Goal: Task Accomplishment & Management: Use online tool/utility

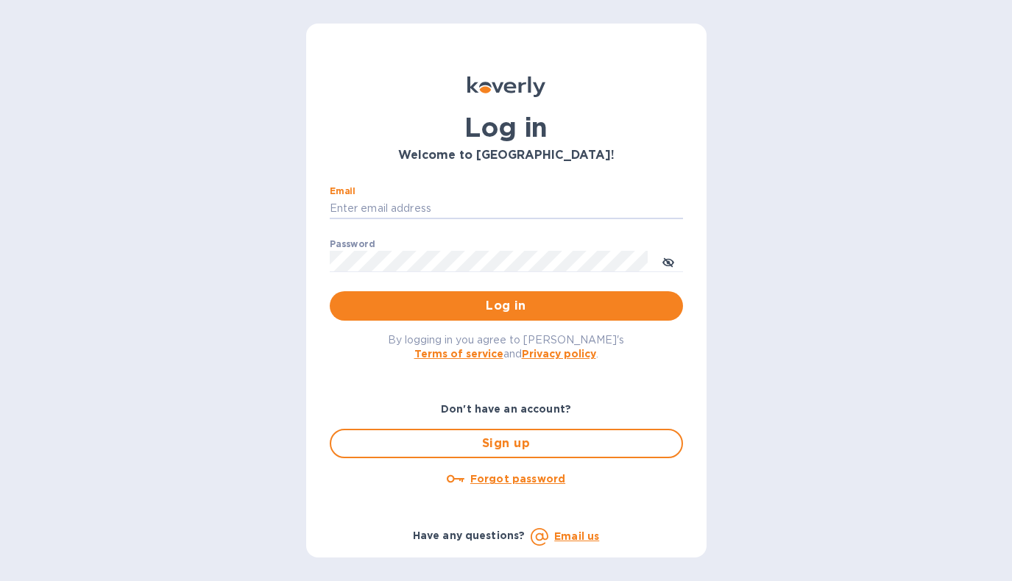
type input "[EMAIL_ADDRESS][DOMAIN_NAME]"
click at [506, 305] on button "Log in" at bounding box center [506, 305] width 353 height 29
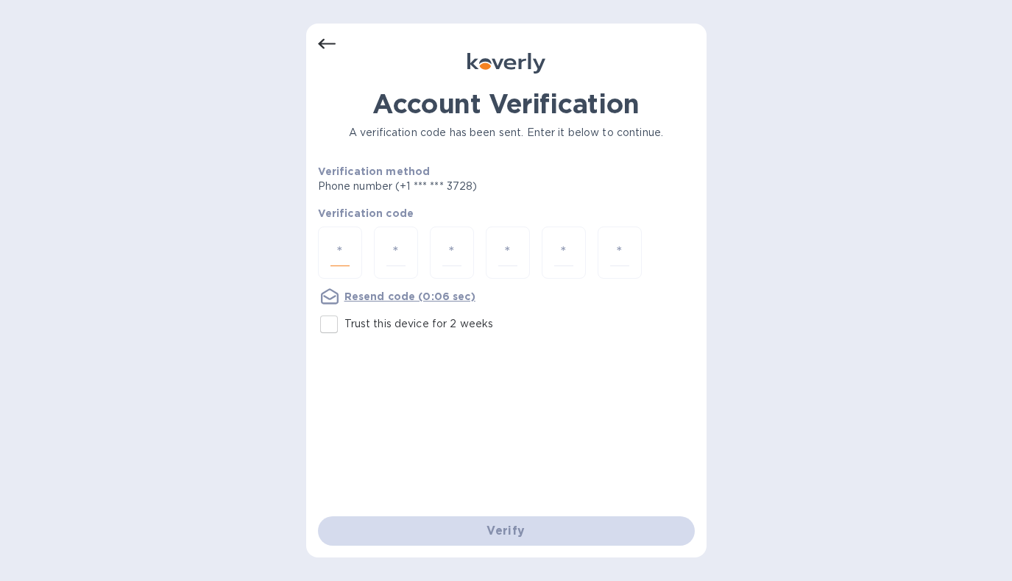
click at [341, 259] on input "number" at bounding box center [339, 252] width 19 height 27
type input "6"
type input "1"
type input "6"
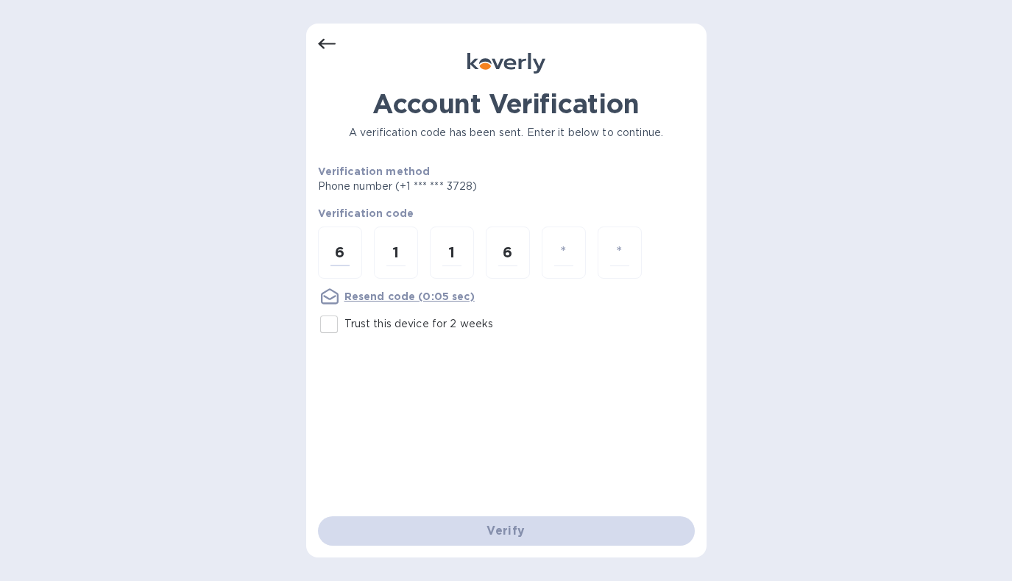
type input "4"
type input "2"
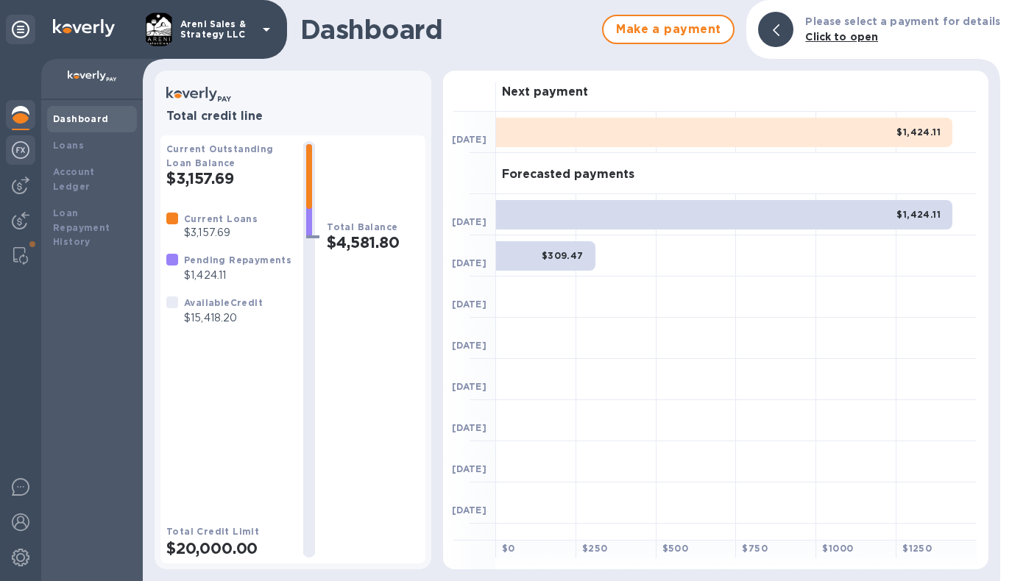
click at [22, 151] on img at bounding box center [21, 150] width 18 height 18
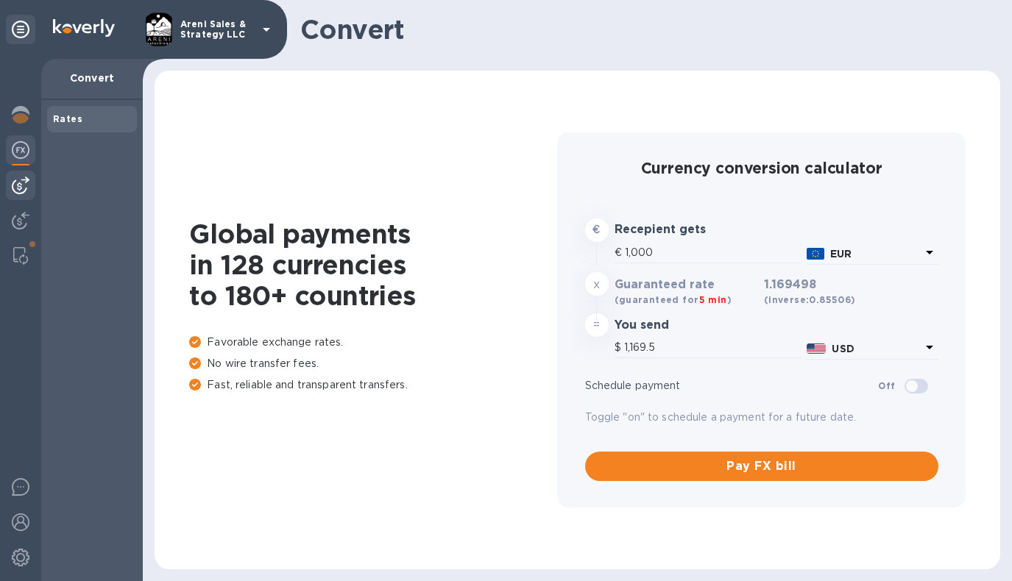
click at [17, 188] on img at bounding box center [21, 186] width 18 height 18
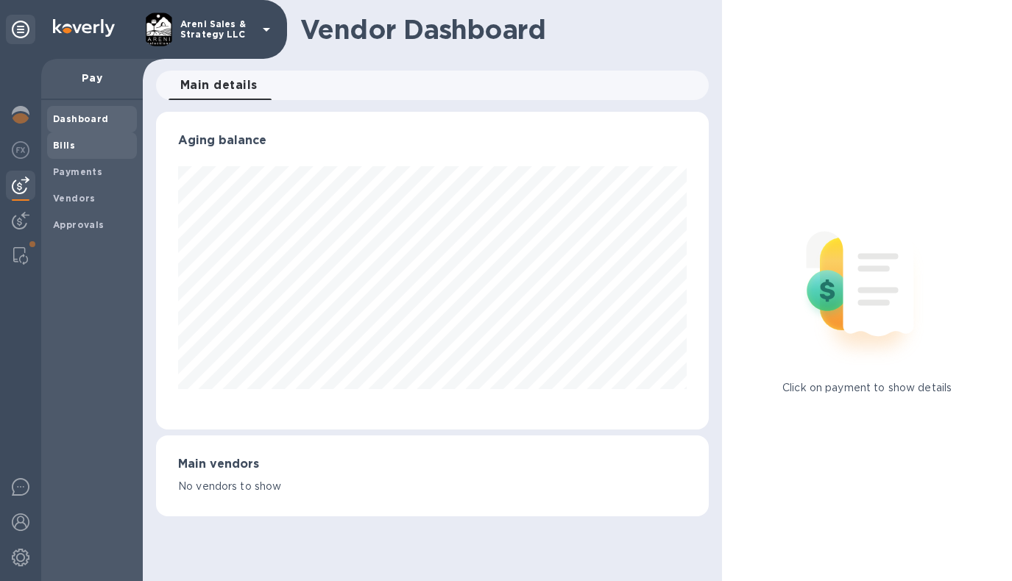
scroll to position [318, 548]
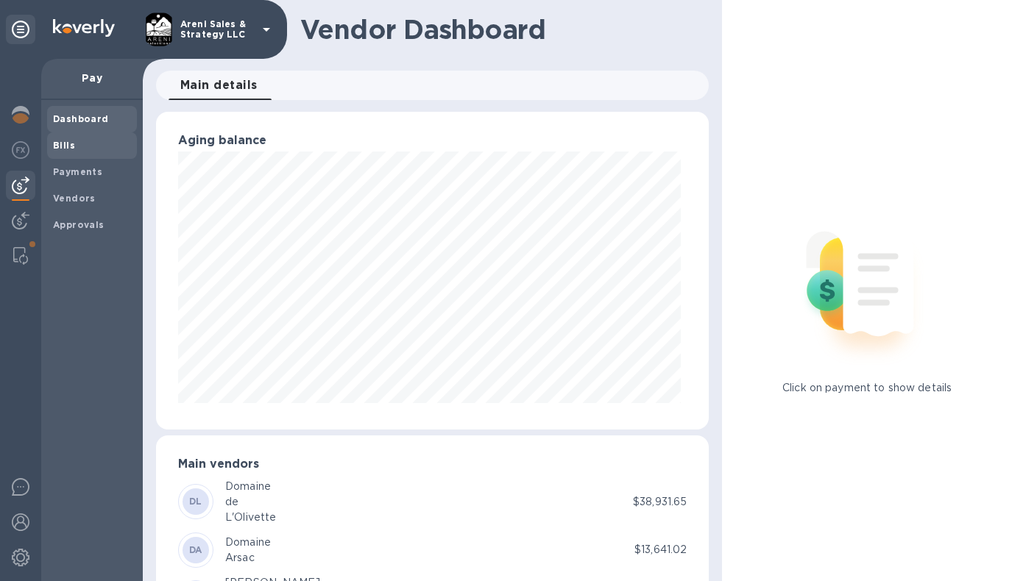
click at [82, 143] on span "Bills" at bounding box center [92, 145] width 78 height 15
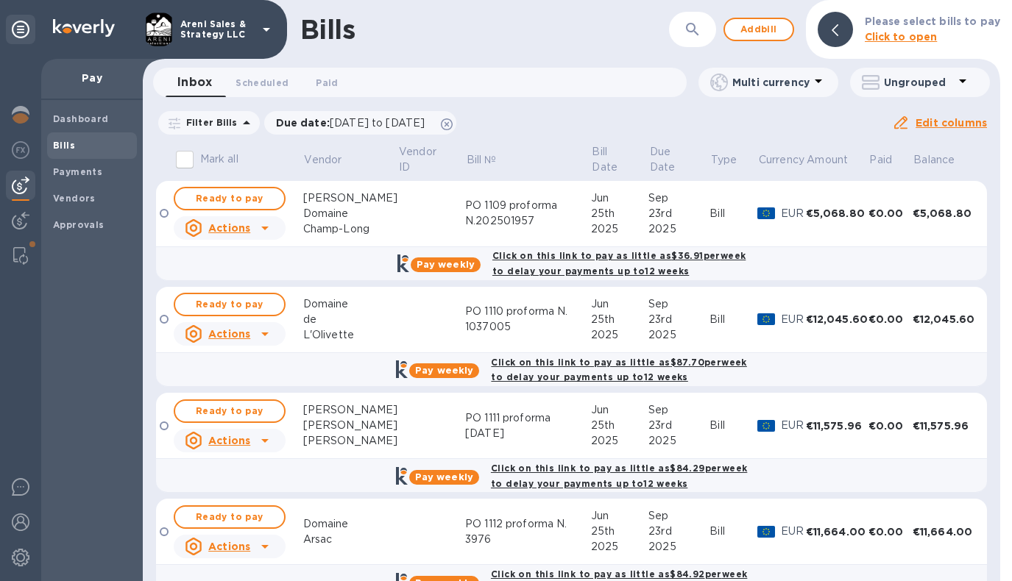
click at [531, 46] on div "Bills ​ Add bill Please select bills to pay Click to open" at bounding box center [571, 29] width 857 height 59
